Goal: Information Seeking & Learning: Learn about a topic

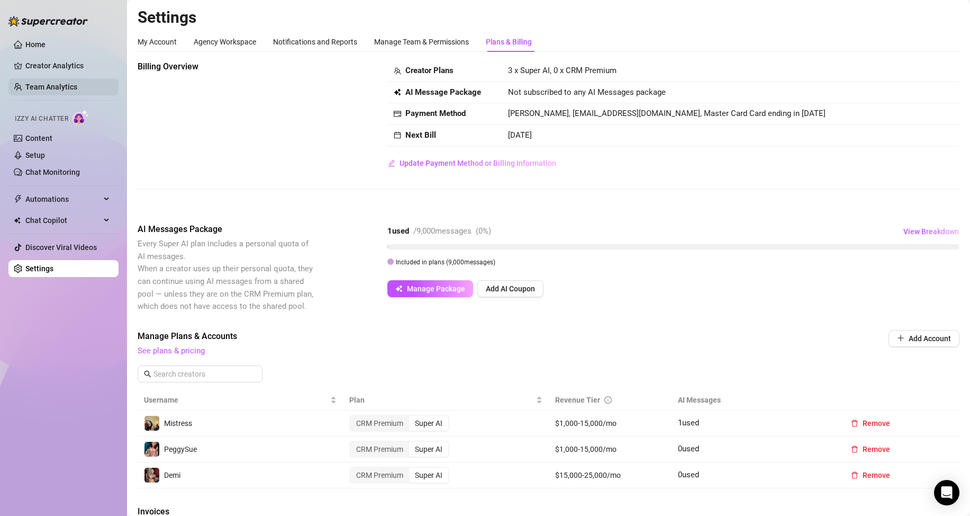
click at [74, 83] on link "Team Analytics" at bounding box center [51, 87] width 52 height 8
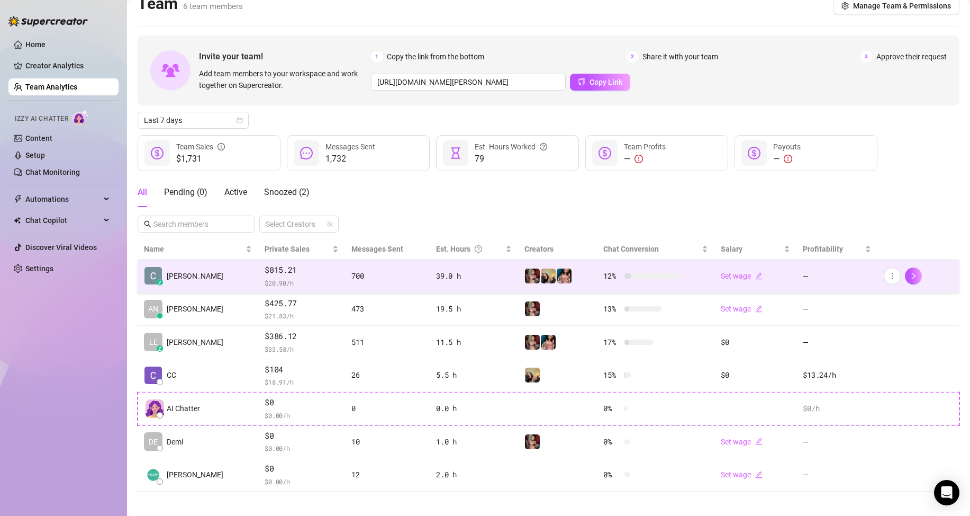
scroll to position [21, 0]
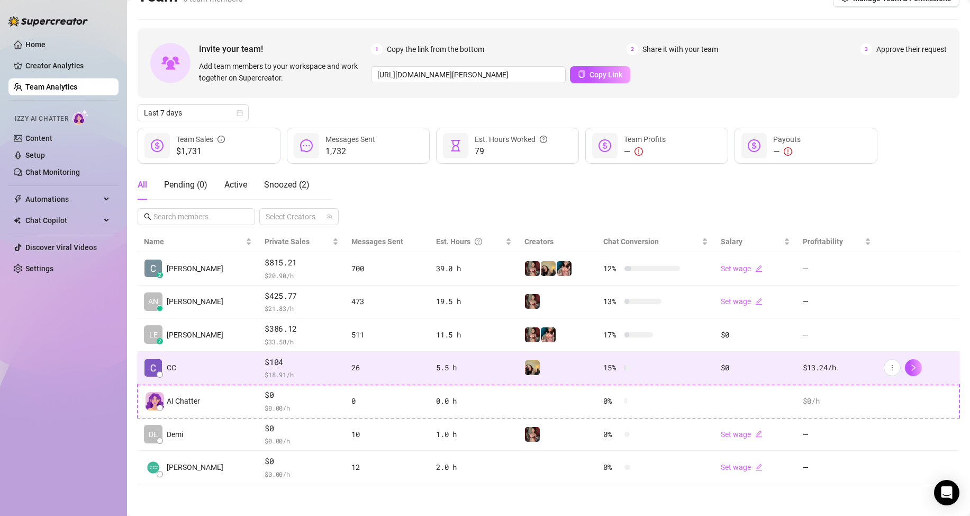
click at [273, 358] on span "$104" at bounding box center [302, 362] width 74 height 13
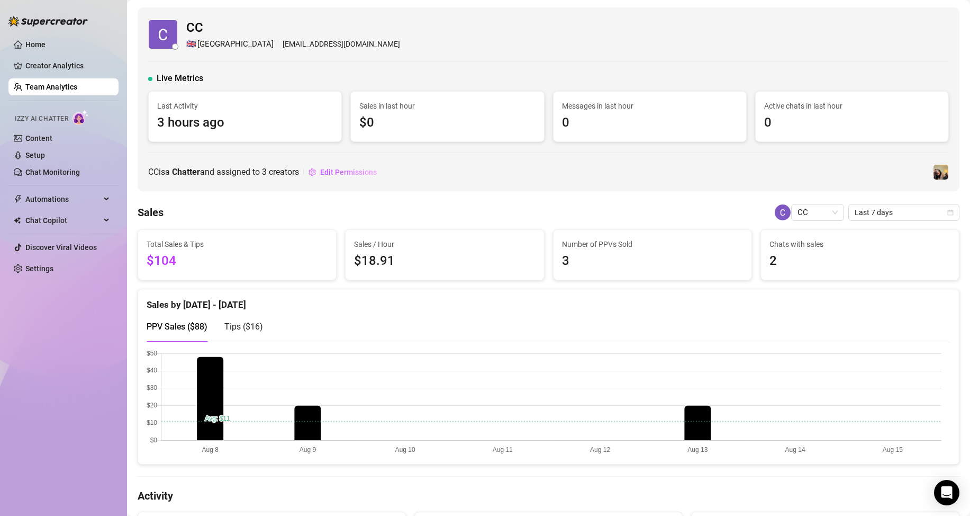
click at [40, 84] on link "Team Analytics" at bounding box center [51, 87] width 52 height 8
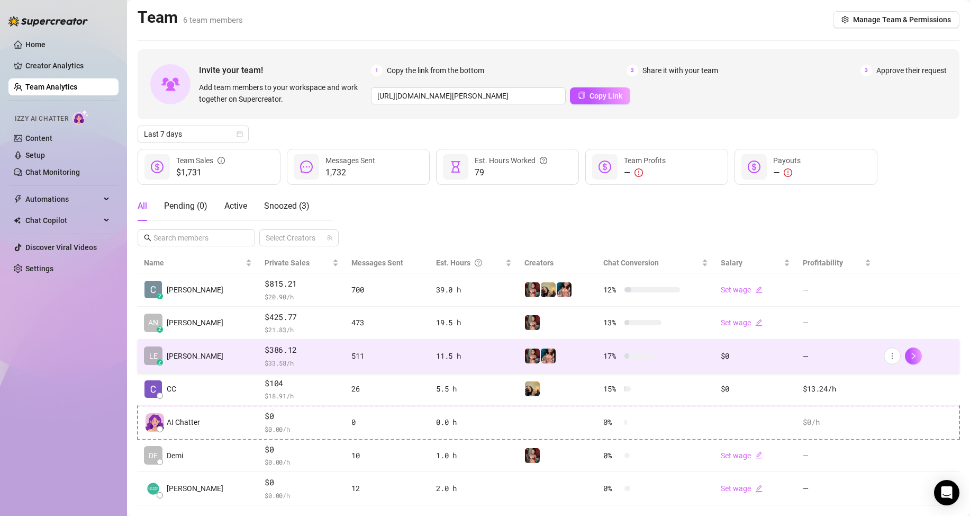
click at [234, 361] on td "LE z [PERSON_NAME]" at bounding box center [198, 355] width 121 height 33
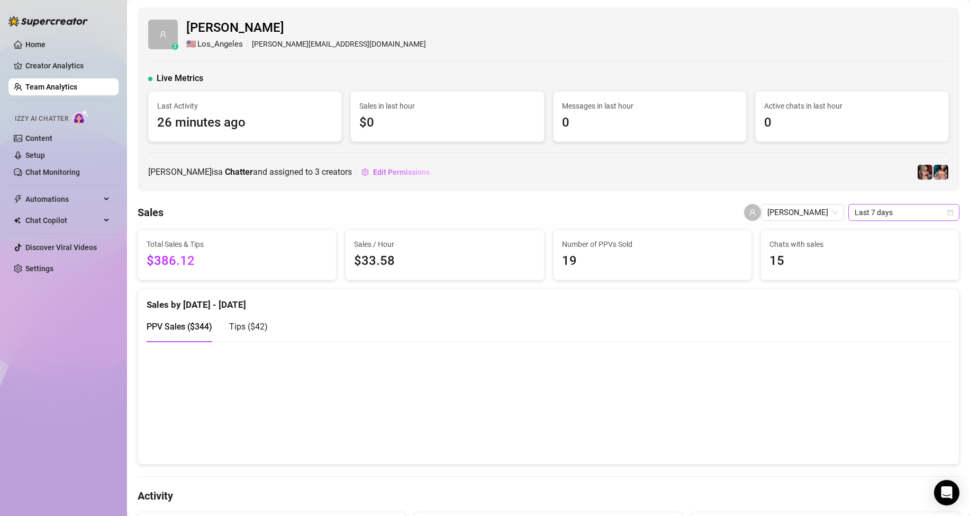
click at [887, 216] on span "Last 7 days" at bounding box center [904, 212] width 98 height 16
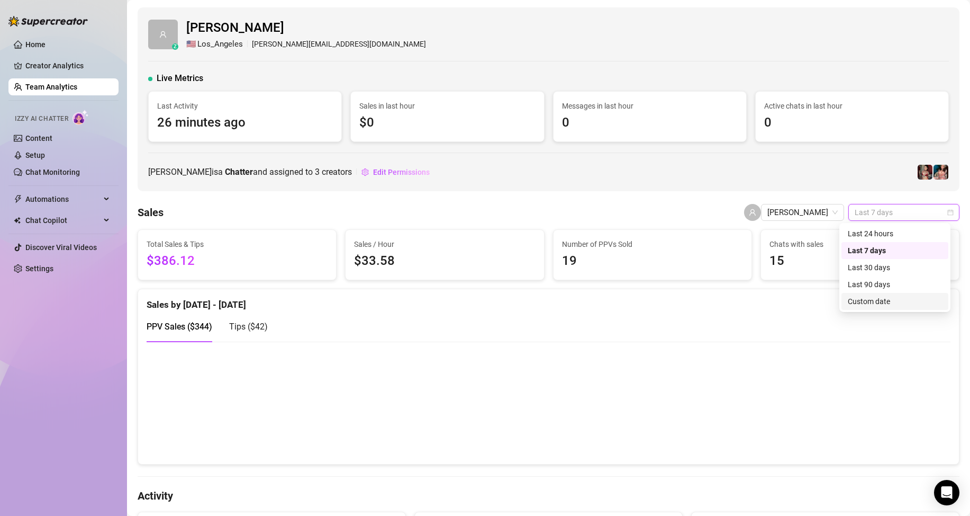
click at [866, 302] on div "Custom date" at bounding box center [895, 301] width 94 height 12
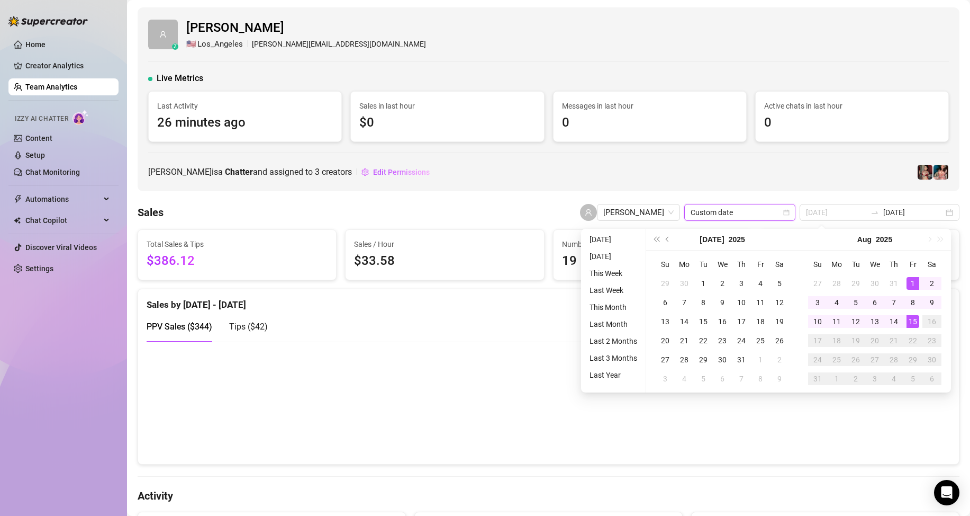
type input "[DATE]"
click at [914, 285] on div "1" at bounding box center [913, 283] width 13 height 13
drag, startPoint x: 914, startPoint y: 285, endPoint x: 860, endPoint y: 225, distance: 80.9
click at [914, 285] on div "1" at bounding box center [913, 283] width 13 height 13
click at [845, 209] on input "[DATE]" at bounding box center [836, 212] width 60 height 12
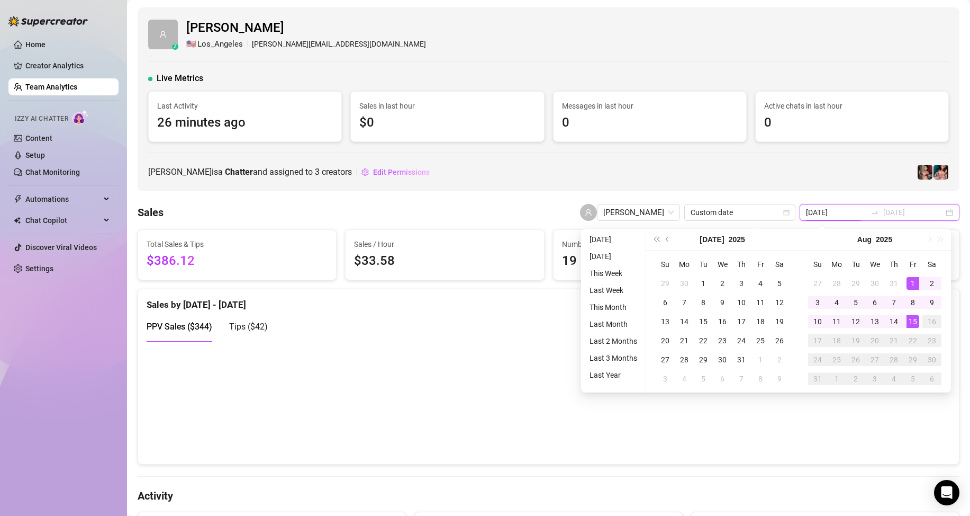
click at [845, 209] on input "[DATE]" at bounding box center [836, 212] width 60 height 12
click at [915, 319] on div "15" at bounding box center [913, 321] width 13 height 13
click at [915, 211] on input "[DATE]" at bounding box center [914, 212] width 60 height 12
click at [912, 321] on div "15" at bounding box center [913, 321] width 13 height 13
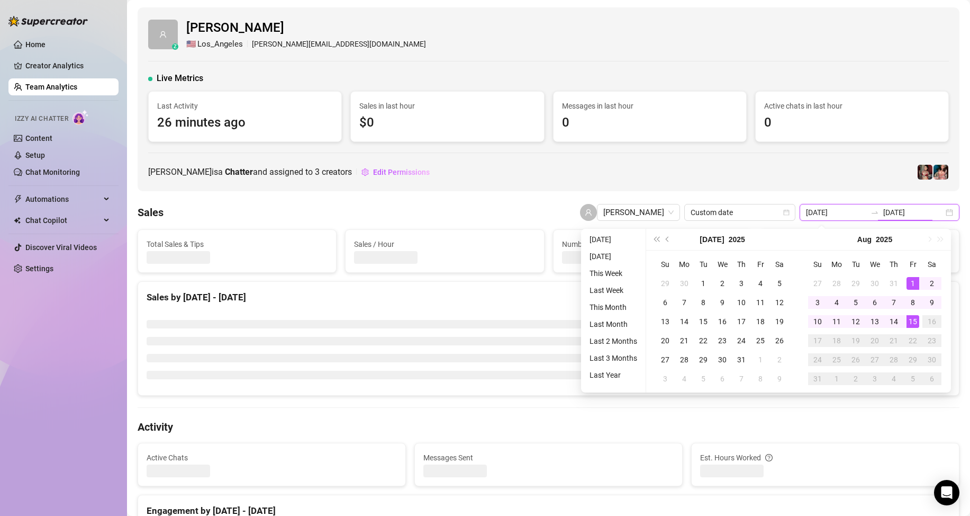
click at [909, 211] on input "[DATE]" at bounding box center [914, 212] width 60 height 12
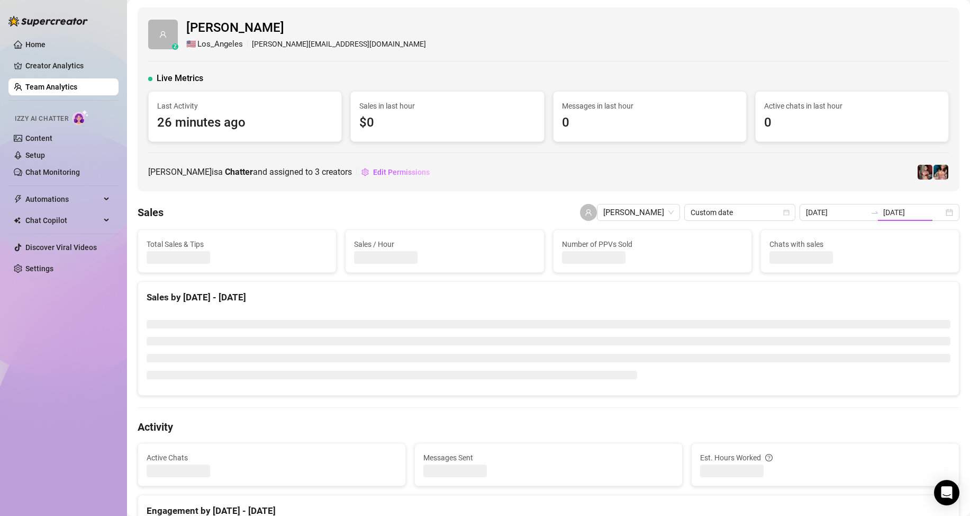
click at [913, 324] on div "15" at bounding box center [913, 321] width 13 height 13
click at [498, 285] on div "Sales by [DATE] - [DATE]" at bounding box center [548, 293] width 821 height 23
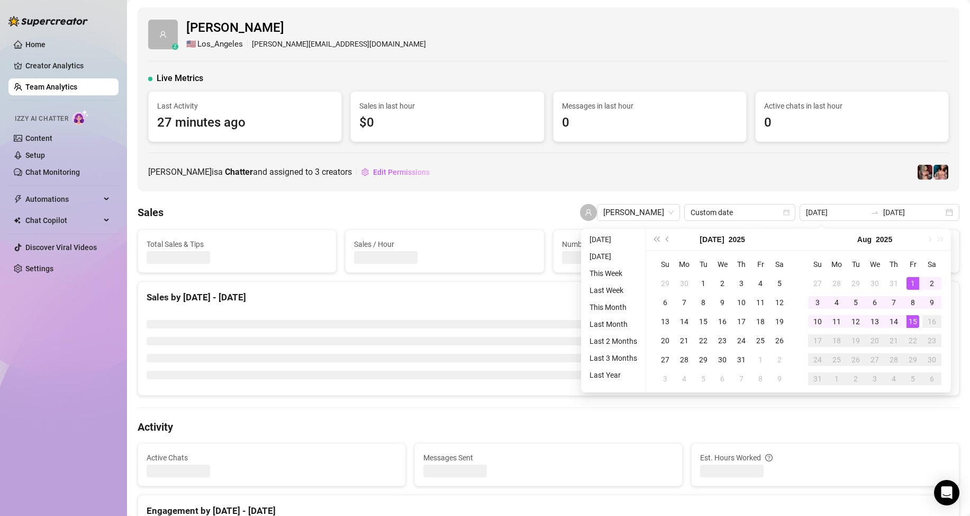
type input "[DATE]"
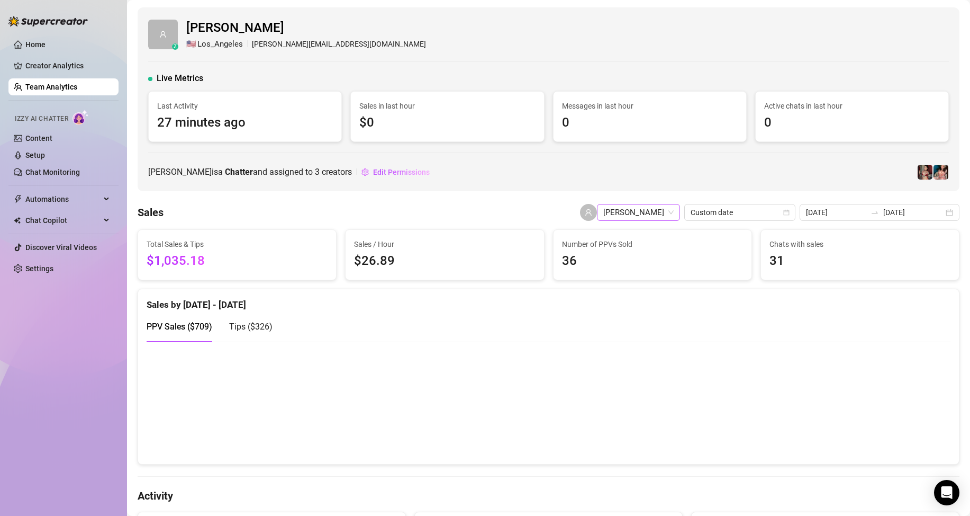
click at [671, 210] on span "[PERSON_NAME]" at bounding box center [639, 212] width 70 height 16
click at [648, 216] on span "[PERSON_NAME]" at bounding box center [639, 212] width 70 height 16
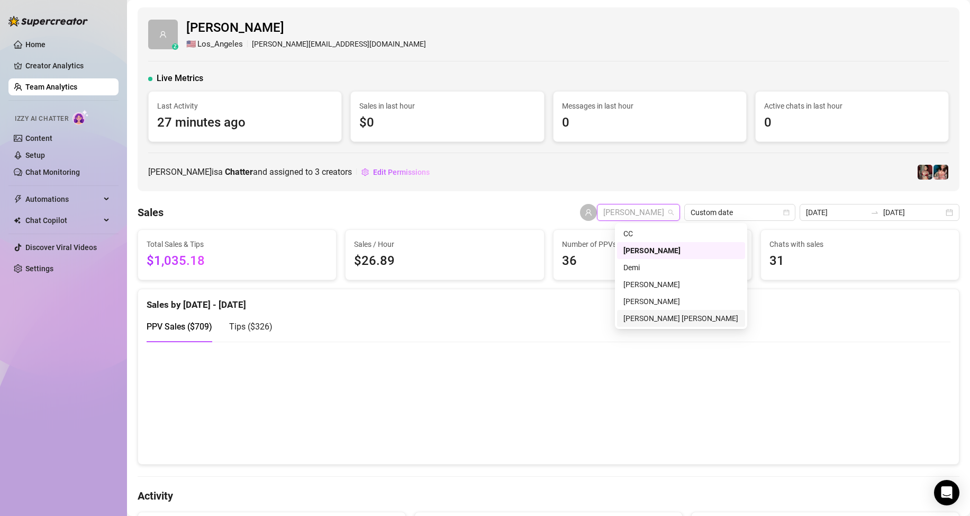
click at [646, 321] on div "[PERSON_NAME] [PERSON_NAME]" at bounding box center [681, 318] width 115 height 12
click at [680, 323] on div "PPV Sales ( $709 ) Tips ( $326 )" at bounding box center [549, 326] width 804 height 30
click at [712, 179] on div "[PERSON_NAME] is a Chatter and assigned to 3 creators Edit Permissions" at bounding box center [548, 172] width 801 height 17
click at [713, 179] on div "[PERSON_NAME] is a Chatter and assigned to 3 creators Edit Permissions" at bounding box center [548, 172] width 801 height 17
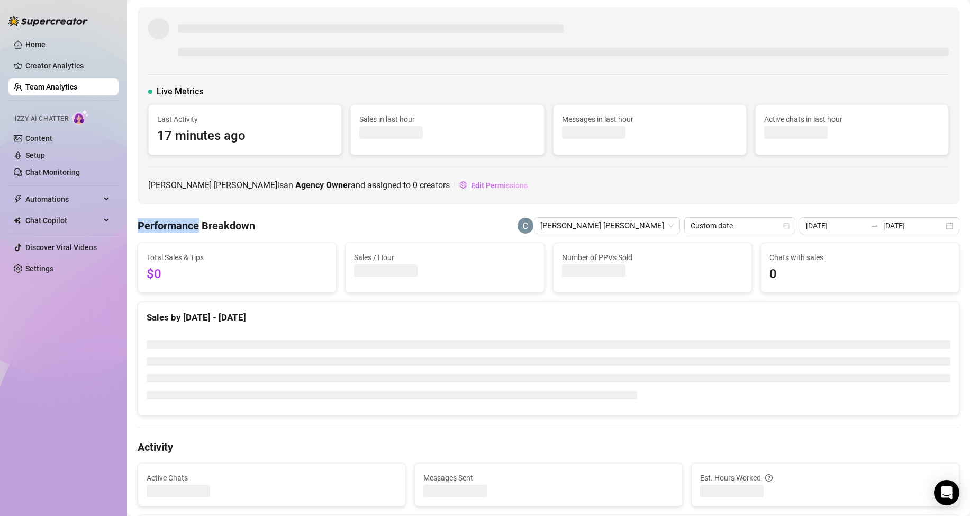
click at [544, 219] on div "Performance Breakdown [PERSON_NAME] [PERSON_NAME] Custom date [DATE] [DATE]" at bounding box center [549, 225] width 822 height 17
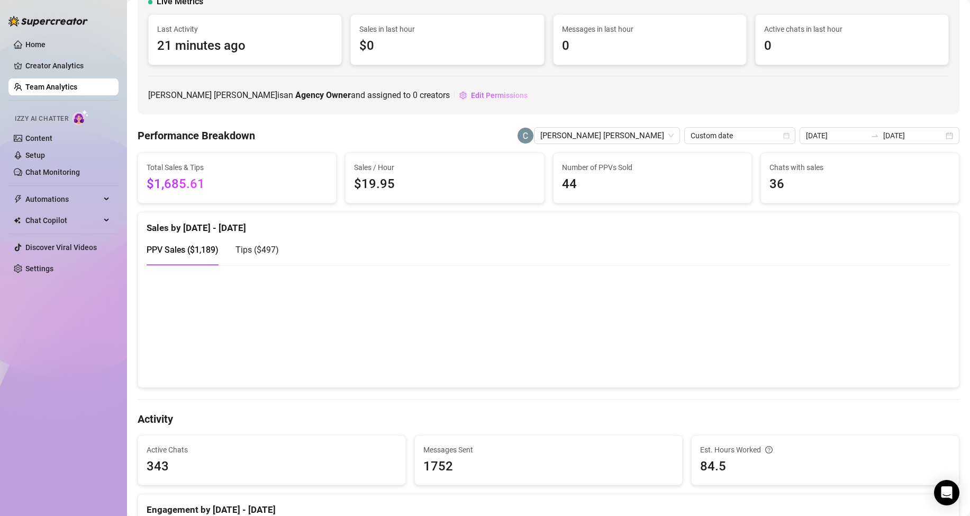
scroll to position [265, 0]
